Goal: Complete application form: Complete application form

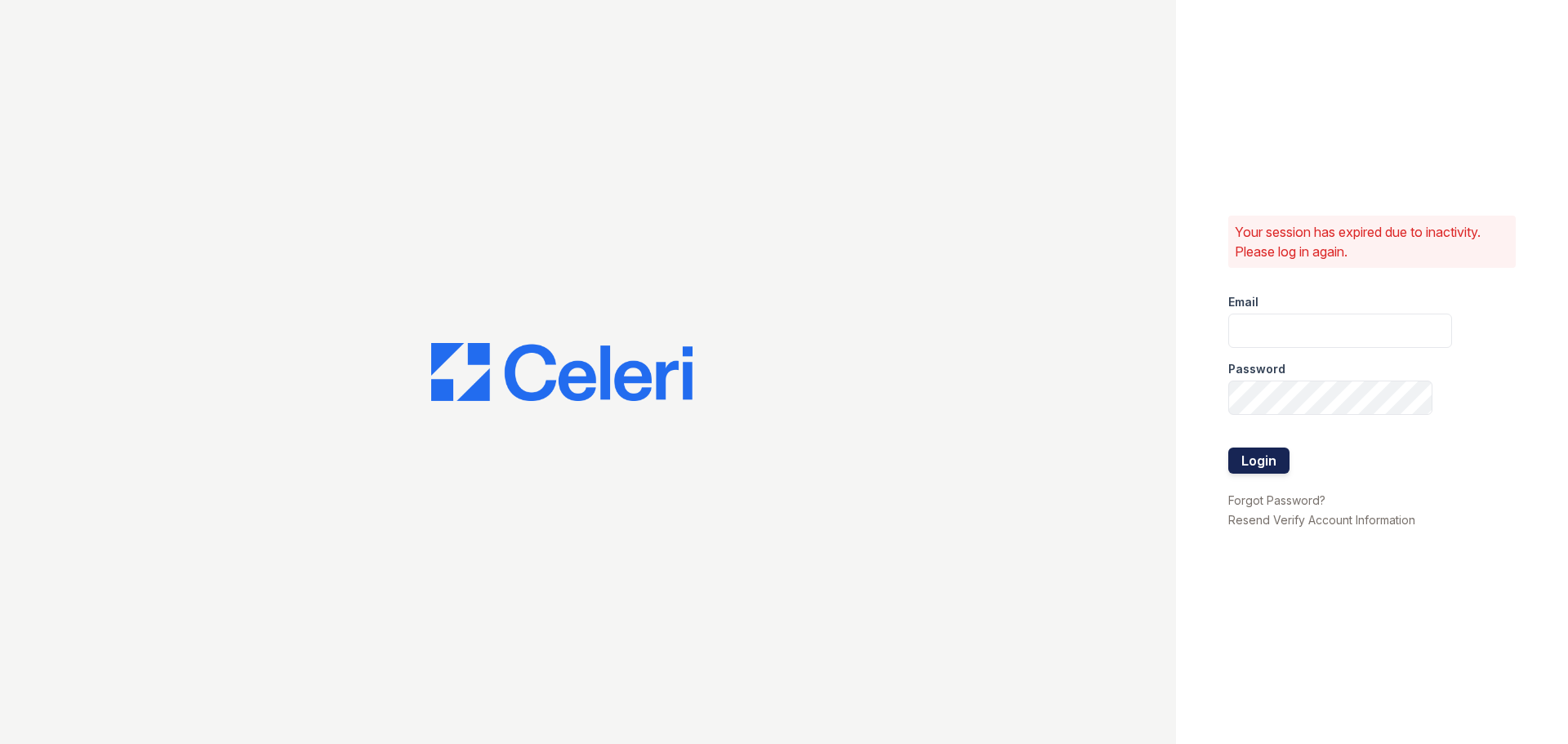
type input "[PERSON_NAME][EMAIL_ADDRESS][DOMAIN_NAME]"
click at [1265, 454] on button "Login" at bounding box center [1259, 460] width 61 height 26
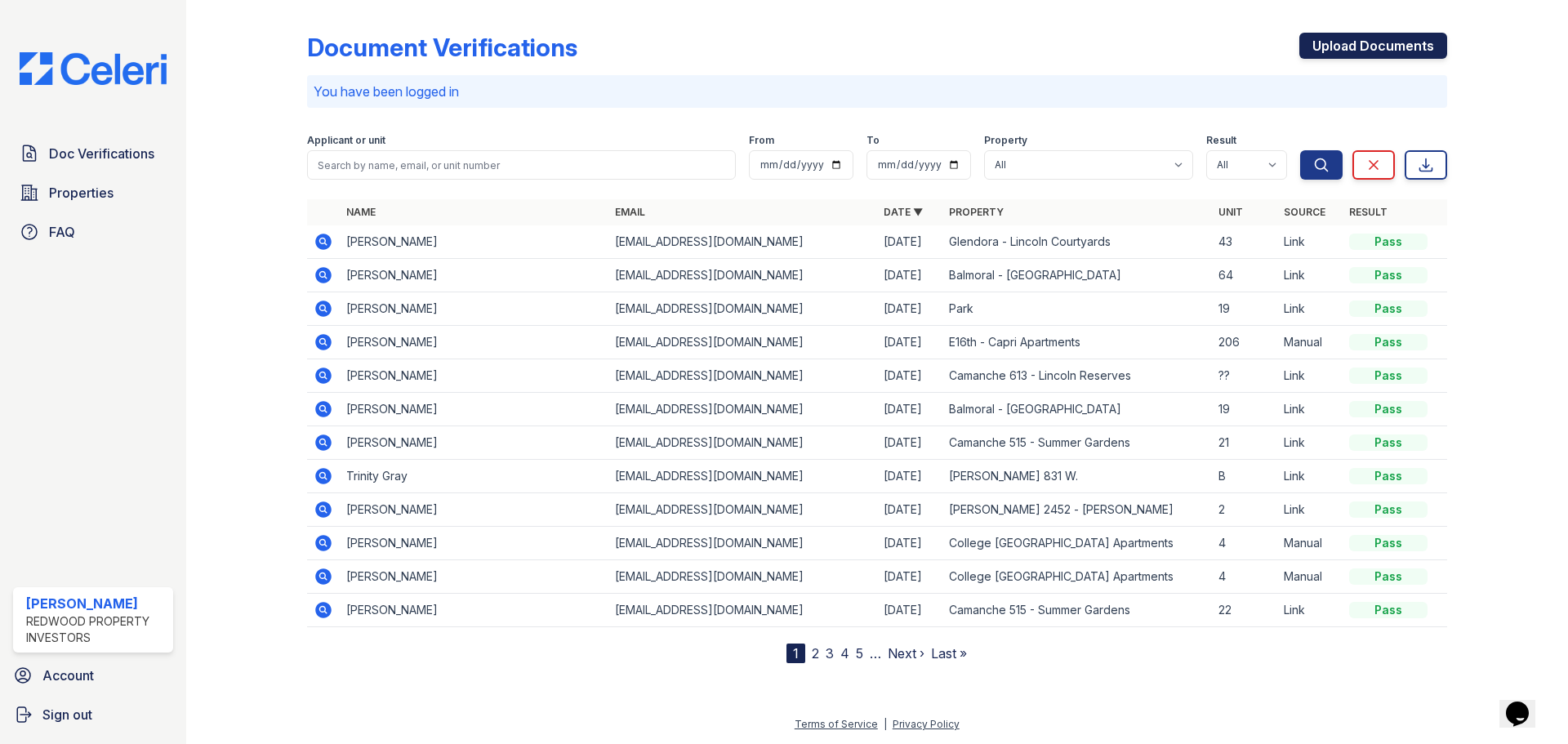
click at [1372, 44] on link "Upload Documents" at bounding box center [1373, 45] width 148 height 26
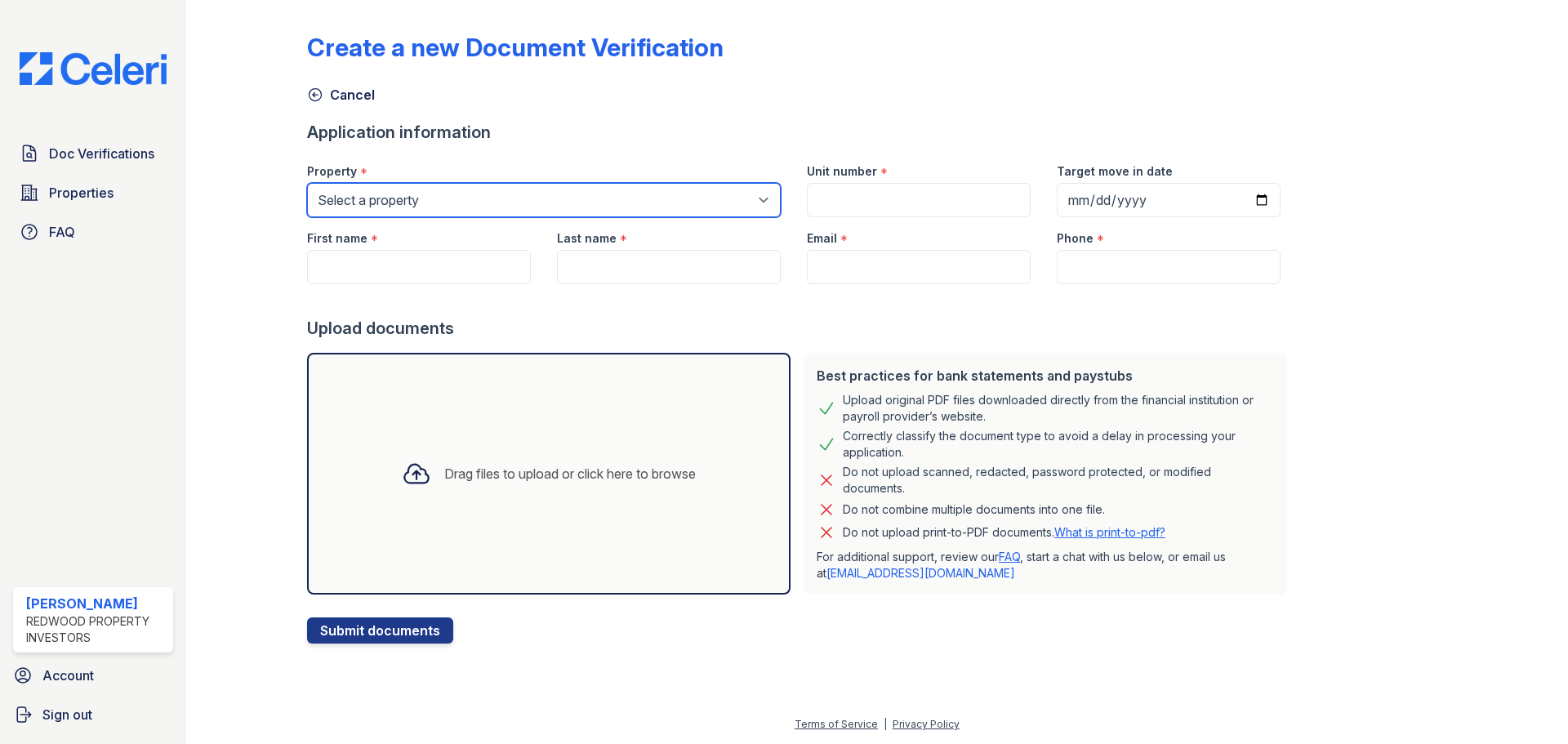
click at [752, 195] on select "Select a property [GEOGRAPHIC_DATA] – [GEOGRAPHIC_DATA][PERSON_NAME] [GEOGRAPHI…" at bounding box center [543, 199] width 474 height 34
select select "4455"
click at [307, 183] on select "Select a property [GEOGRAPHIC_DATA] – [GEOGRAPHIC_DATA][PERSON_NAME] [GEOGRAPHI…" at bounding box center [543, 199] width 474 height 34
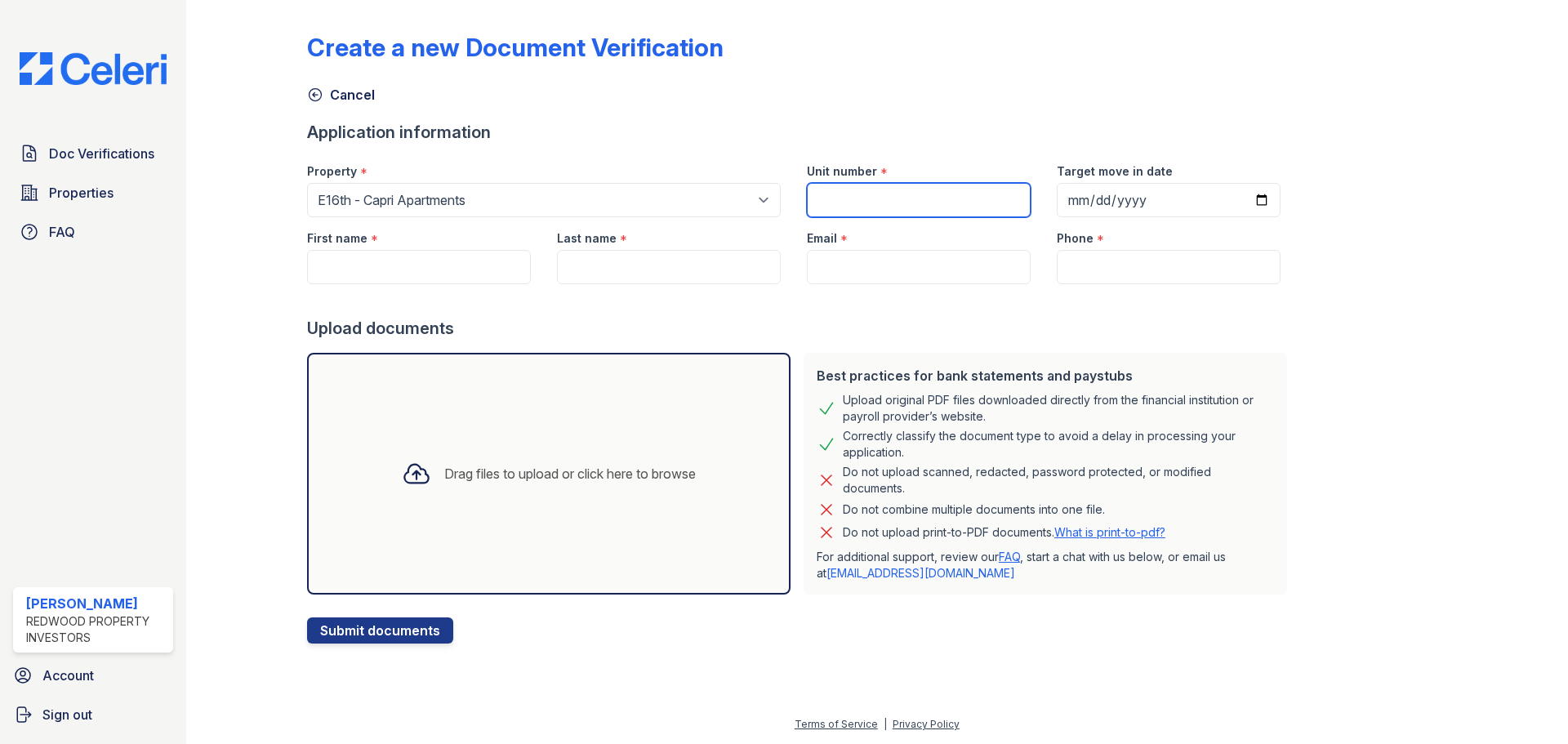
click at [891, 200] on input "Unit number" at bounding box center [918, 199] width 223 height 34
type input "206"
click at [1238, 194] on input "Target move in date" at bounding box center [1169, 199] width 223 height 34
type input "[DATE]"
click at [389, 256] on input "First name" at bounding box center [418, 267] width 223 height 34
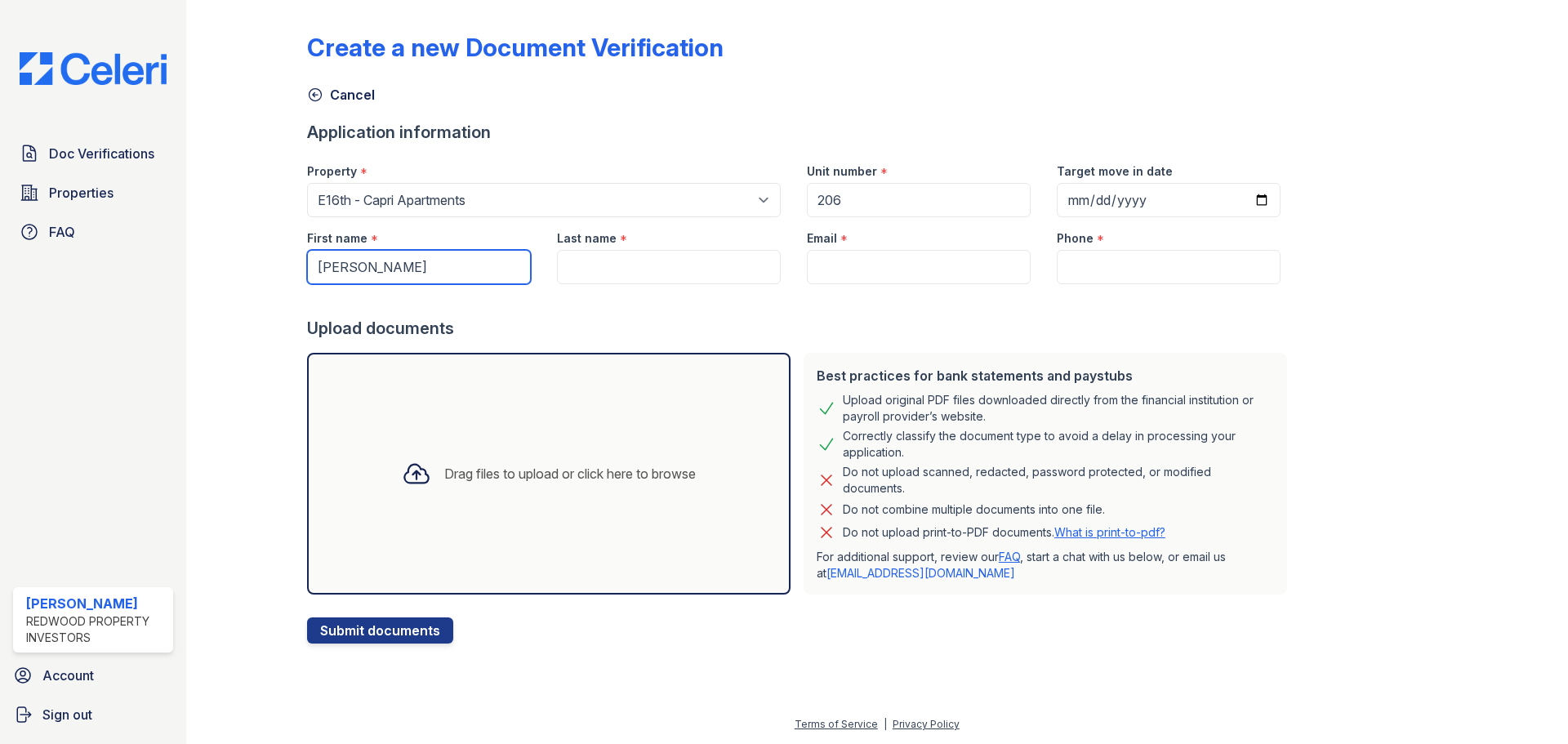
type input "[PERSON_NAME]"
click at [613, 266] on input "Last name" at bounding box center [668, 267] width 223 height 34
type input "Brand"
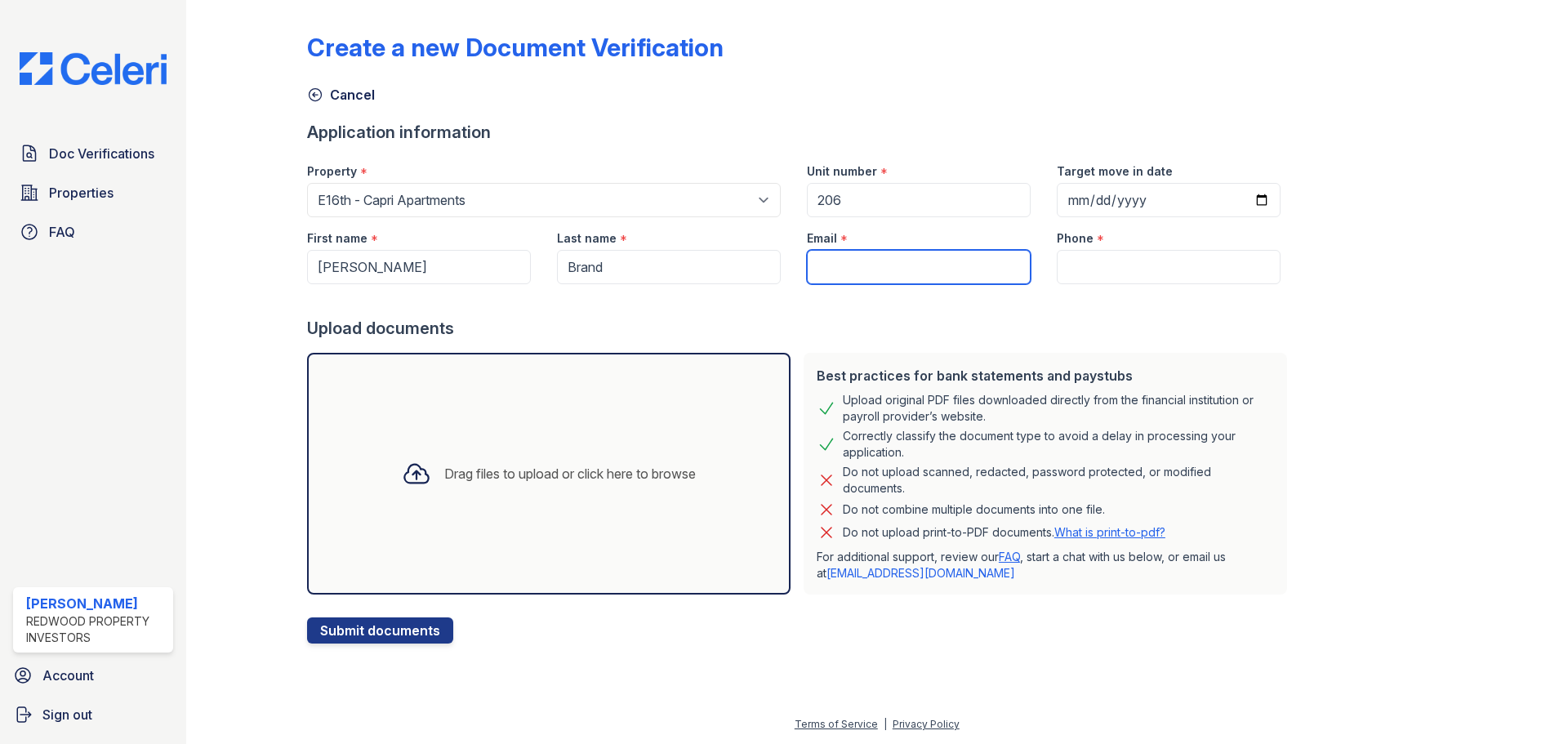
click at [857, 257] on input "Email" at bounding box center [918, 267] width 223 height 34
paste input "[EMAIL_ADDRESS][DOMAIN_NAME]"
type input "[EMAIL_ADDRESS][DOMAIN_NAME]"
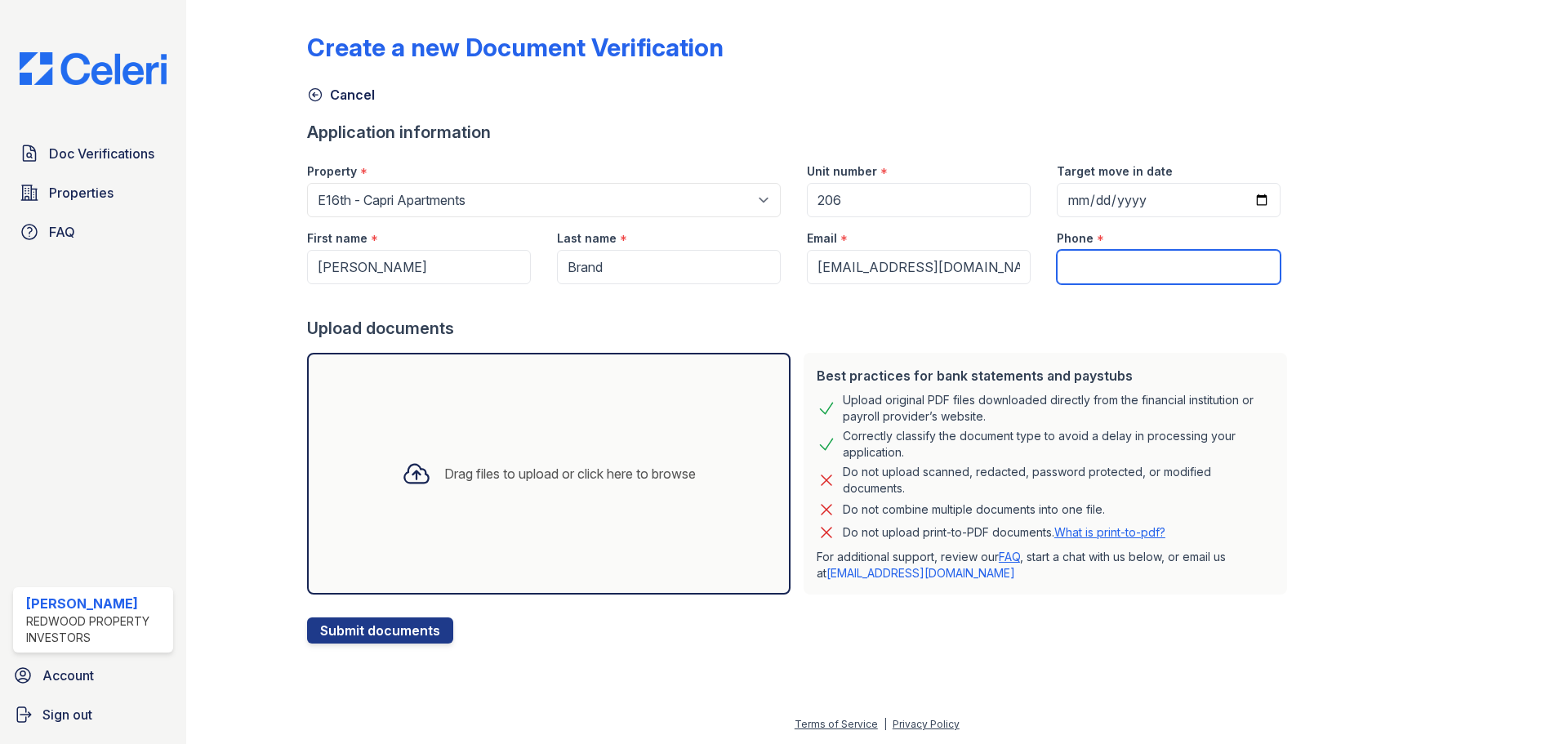
click at [1100, 272] on input "Phone" at bounding box center [1169, 267] width 223 height 34
paste input "[PHONE_NUMBER]"
type input "[PHONE_NUMBER]"
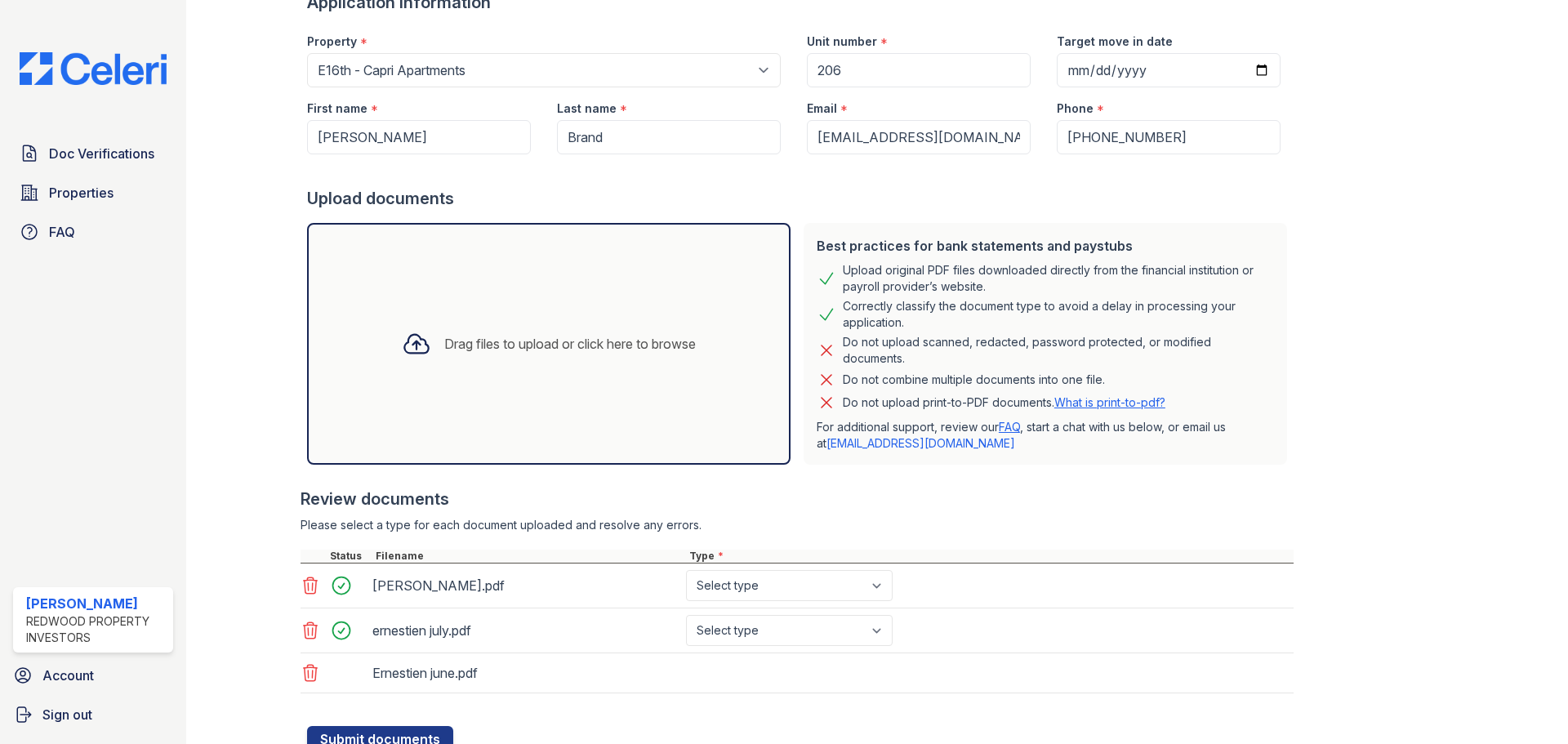
scroll to position [194, 0]
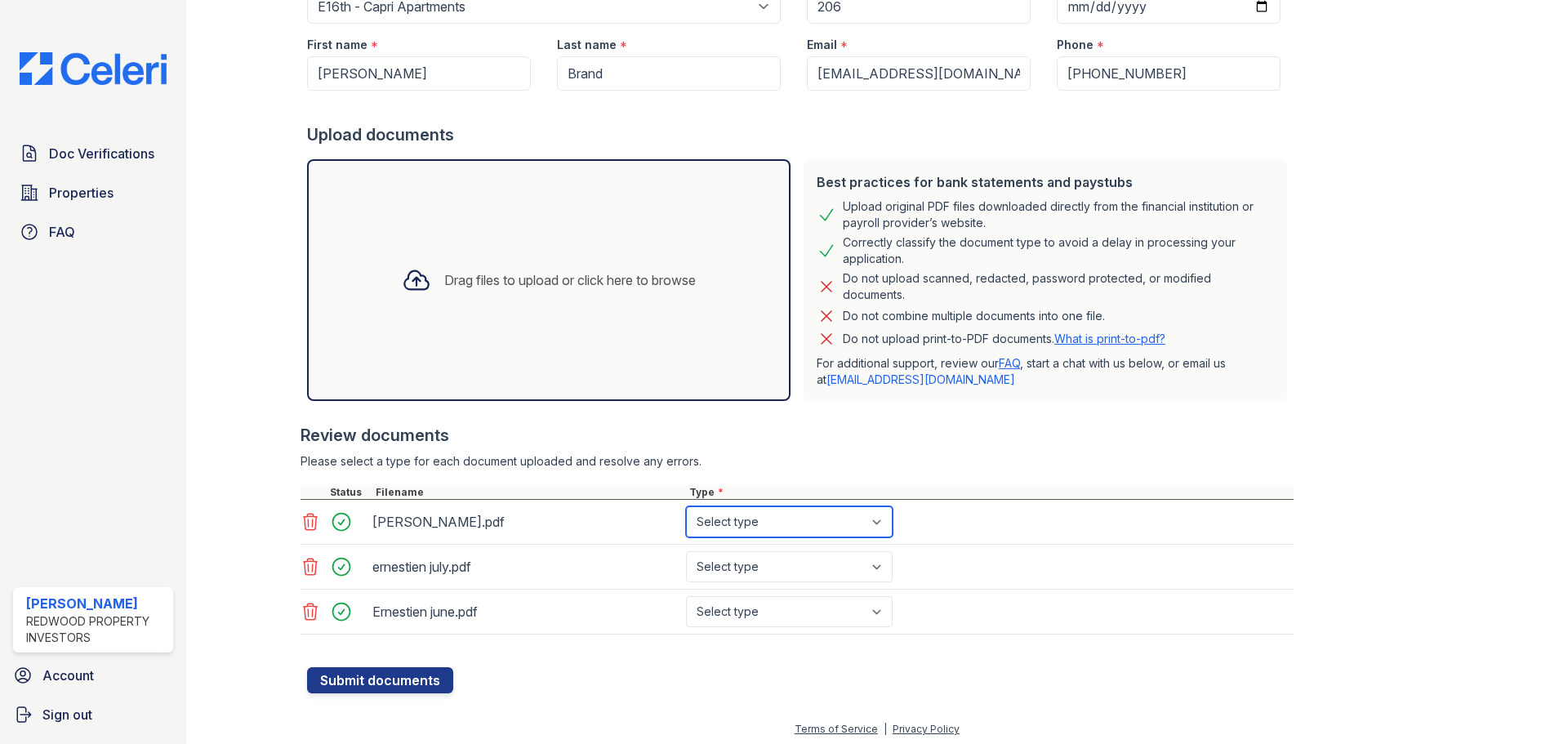
click at [878, 520] on select "Select type Paystub Bank Statement Offer Letter Tax Documents Benefit Award Let…" at bounding box center [789, 521] width 207 height 31
select select "bank_statement"
click at [686, 506] on select "Select type Paystub Bank Statement Offer Letter Tax Documents Benefit Award Let…" at bounding box center [789, 521] width 207 height 31
click at [851, 565] on select "Select type Paystub Bank Statement Offer Letter Tax Documents Benefit Award Let…" at bounding box center [789, 566] width 207 height 31
select select "bank_statement"
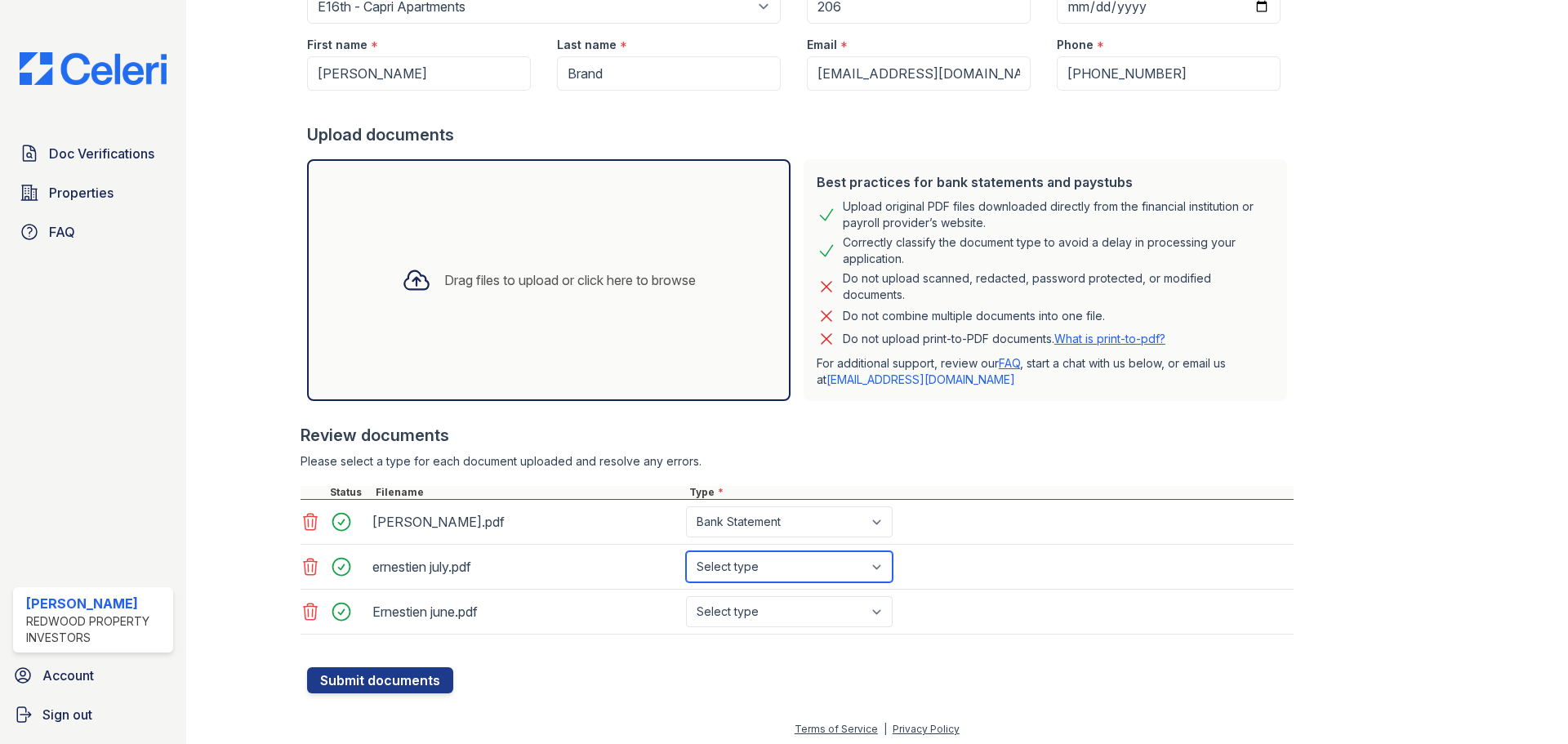
click at [686, 551] on select "Select type Paystub Bank Statement Offer Letter Tax Documents Benefit Award Let…" at bounding box center [789, 566] width 207 height 31
drag, startPoint x: 874, startPoint y: 601, endPoint x: 825, endPoint y: 610, distance: 49.8
click at [874, 601] on select "Select type Paystub Bank Statement Offer Letter Tax Documents Benefit Award Let…" at bounding box center [789, 611] width 207 height 31
select select "bank_statement"
click at [686, 596] on select "Select type Paystub Bank Statement Offer Letter Tax Documents Benefit Award Let…" at bounding box center [789, 611] width 207 height 31
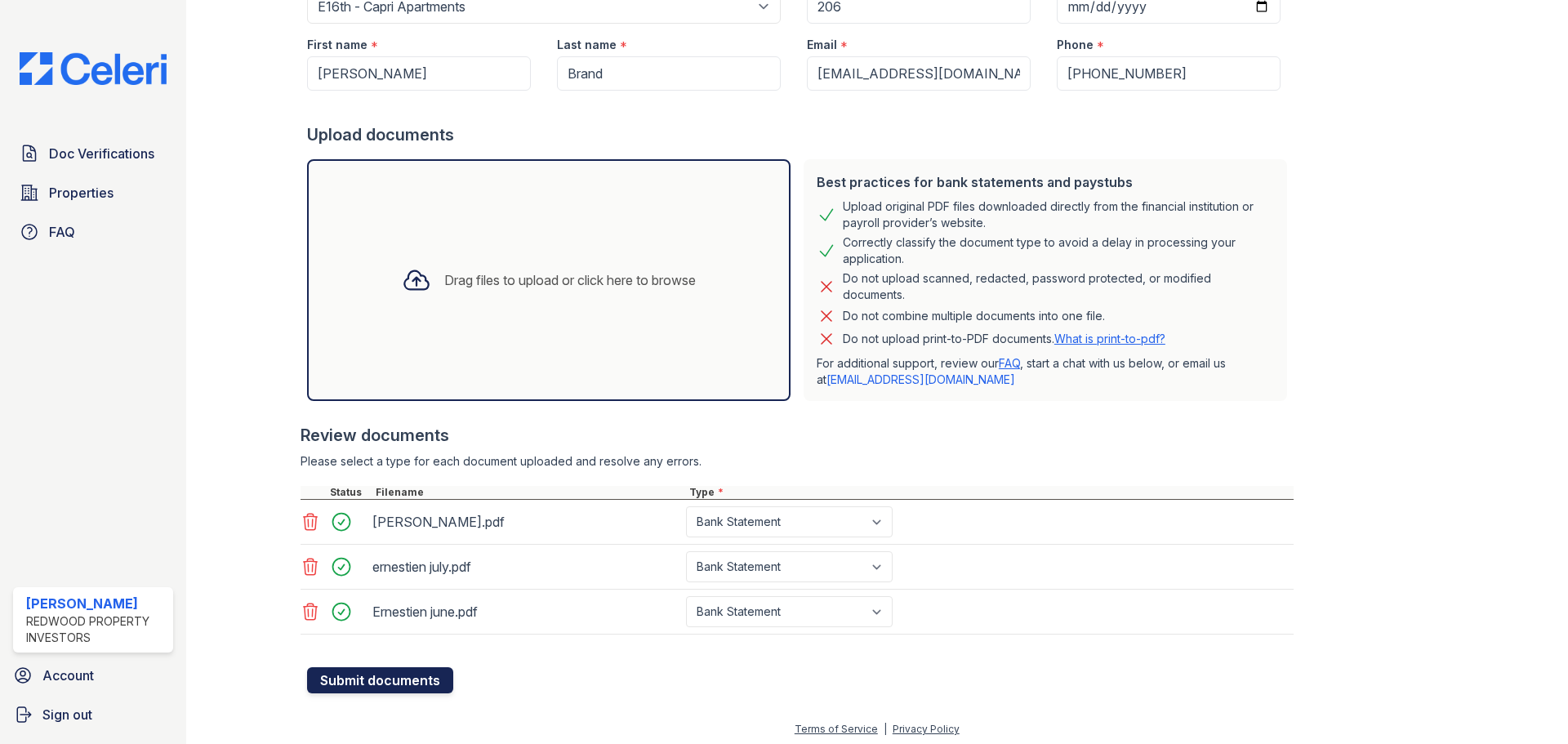
click at [426, 682] on button "Submit documents" at bounding box center [380, 680] width 146 height 26
